Goal: Transaction & Acquisition: Purchase product/service

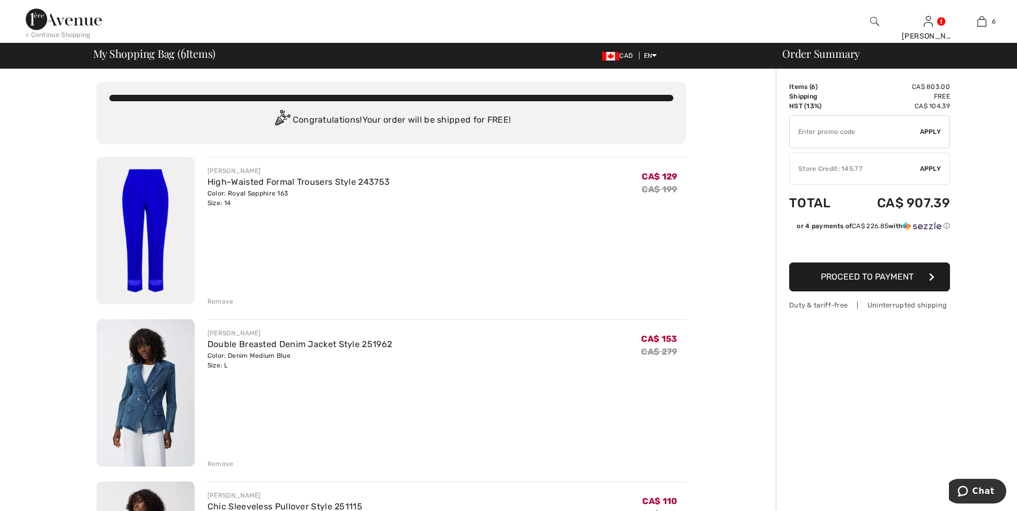
click at [160, 214] on img at bounding box center [145, 230] width 98 height 147
click at [154, 393] on img at bounding box center [145, 392] width 98 height 147
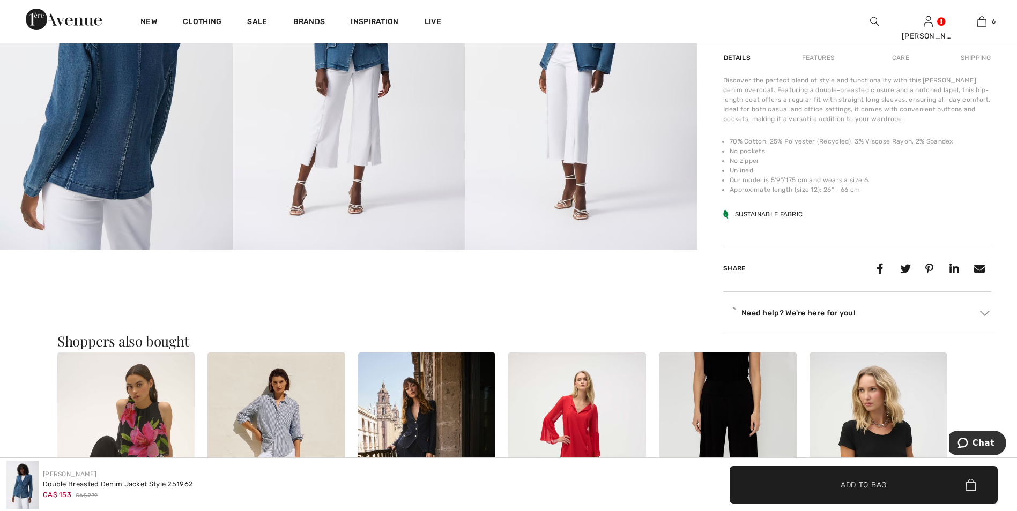
scroll to position [750, 0]
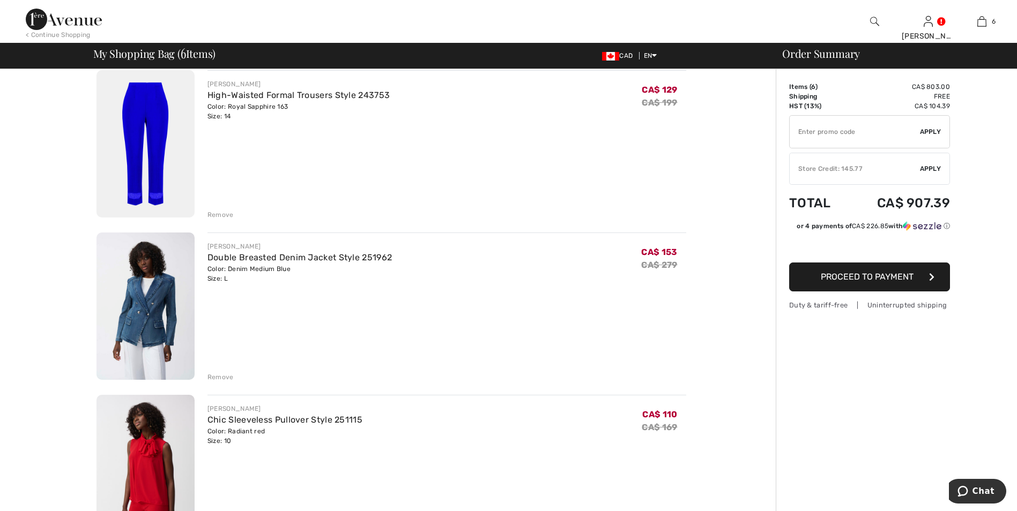
scroll to position [322, 0]
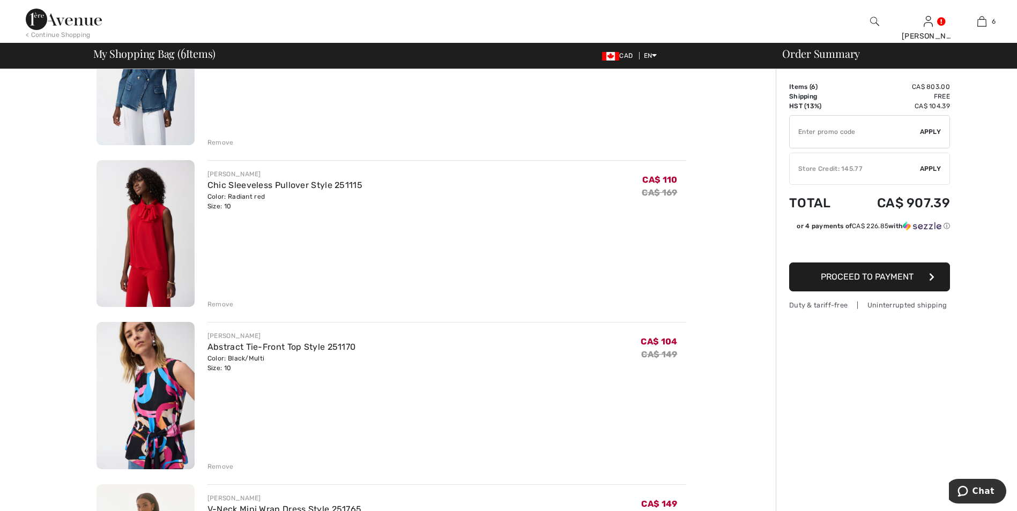
click at [146, 237] on img at bounding box center [145, 233] width 98 height 147
click at [181, 401] on img at bounding box center [145, 395] width 98 height 147
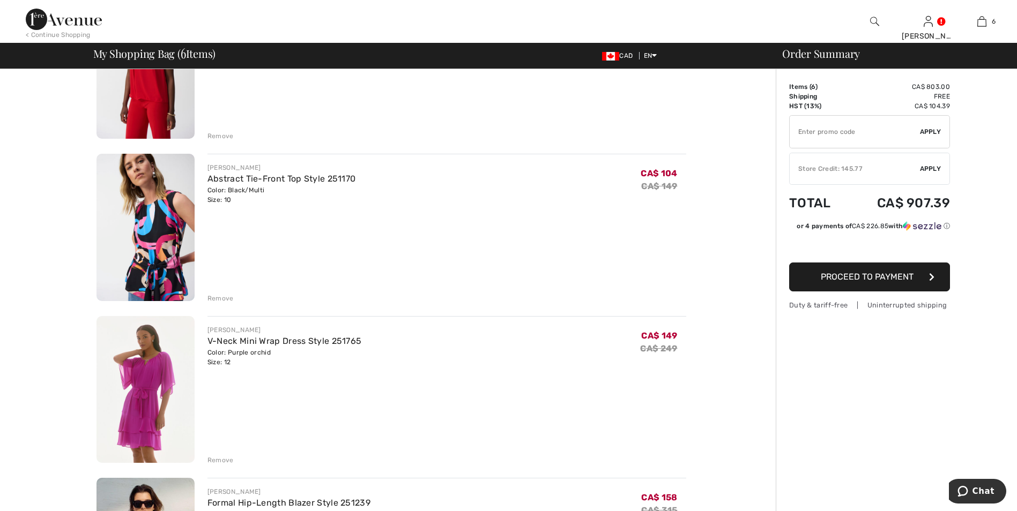
scroll to position [482, 0]
